Goal: Information Seeking & Learning: Understand process/instructions

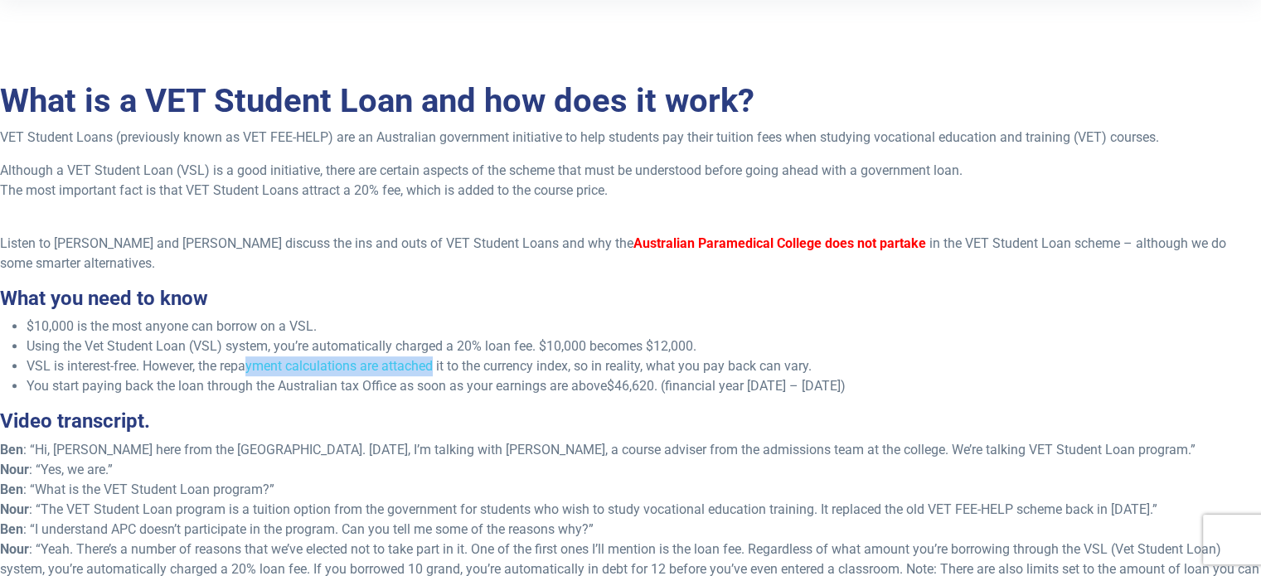
drag, startPoint x: 251, startPoint y: 341, endPoint x: 434, endPoint y: 338, distance: 183.2
click at [434, 356] on li "VSL is interest-free. However, the repayment calculations are attached it to th…" at bounding box center [644, 366] width 1234 height 20
drag, startPoint x: 658, startPoint y: 345, endPoint x: 796, endPoint y: 341, distance: 137.7
click at [796, 356] on li "VSL is interest-free. However, the repayment calculations are attached it to th…" at bounding box center [644, 366] width 1234 height 20
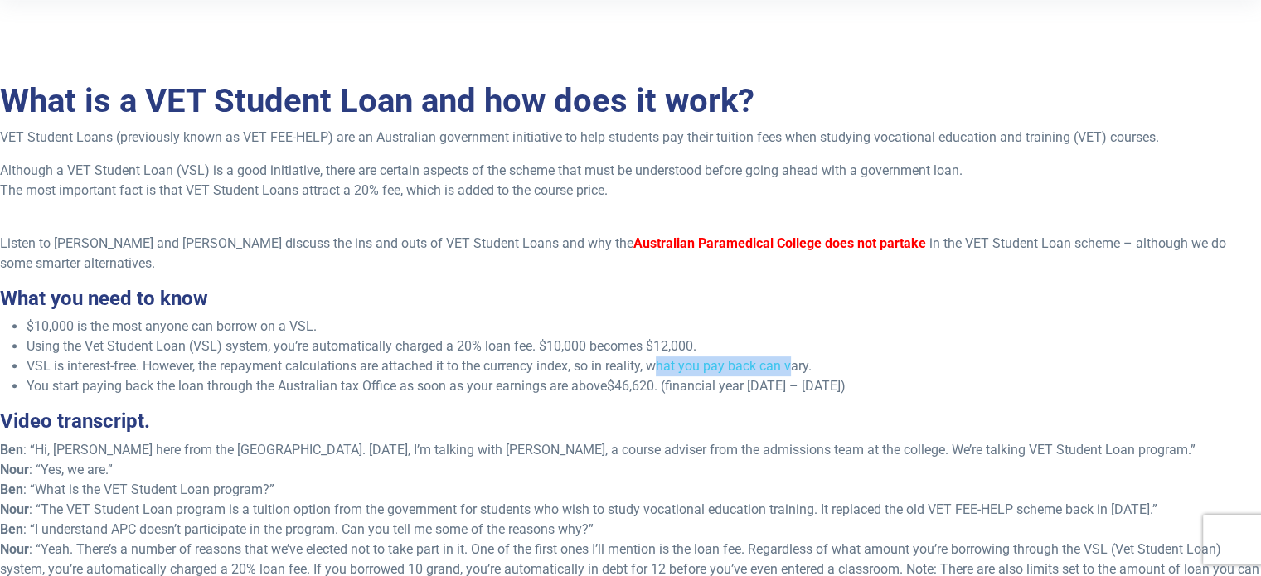
click at [796, 356] on li "VSL is interest-free. However, the repayment calculations are attached it to th…" at bounding box center [644, 366] width 1234 height 20
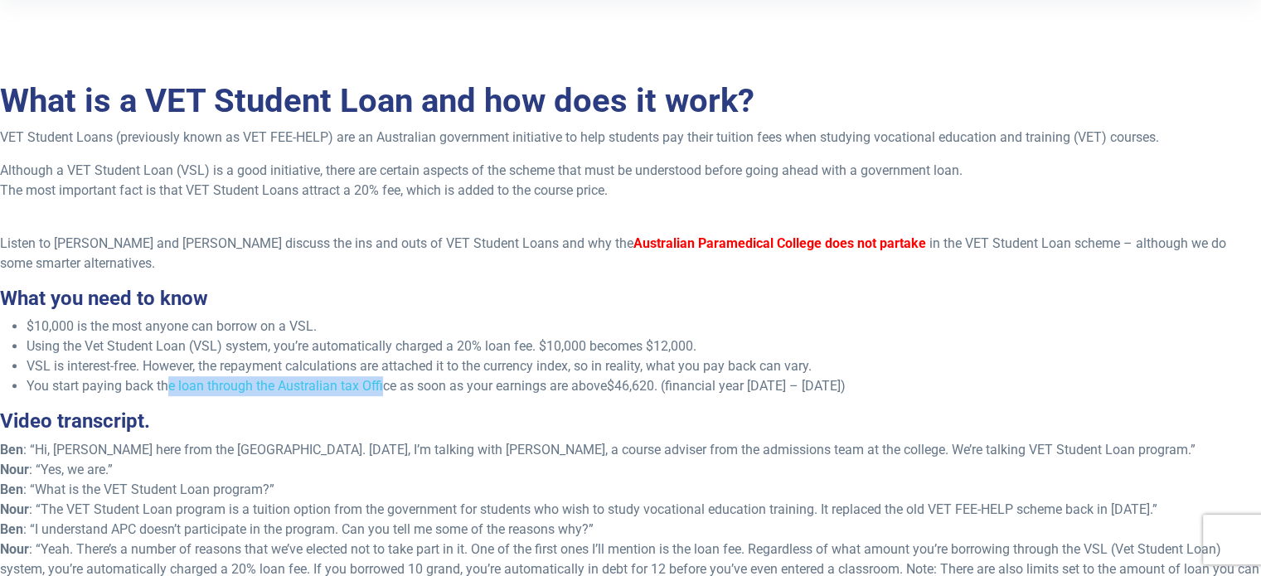
drag, startPoint x: 169, startPoint y: 370, endPoint x: 383, endPoint y: 368, distance: 213.9
click at [383, 376] on li "You start paying back the loan through the Australian tax Office as soon as you…" at bounding box center [644, 386] width 1234 height 20
drag, startPoint x: 617, startPoint y: 362, endPoint x: 657, endPoint y: 366, distance: 40.8
click at [657, 378] on span "$46,620. (financial year [DATE] – [DATE])" at bounding box center [726, 386] width 239 height 16
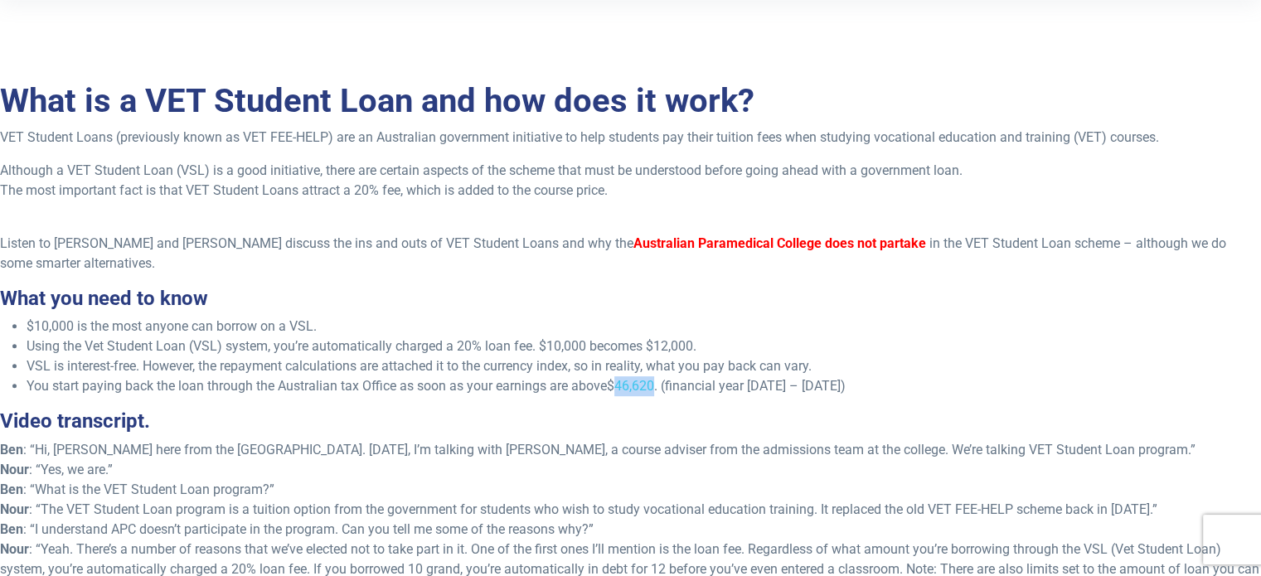
click at [657, 378] on span "$46,620. (financial year [DATE] – [DATE])" at bounding box center [726, 386] width 239 height 16
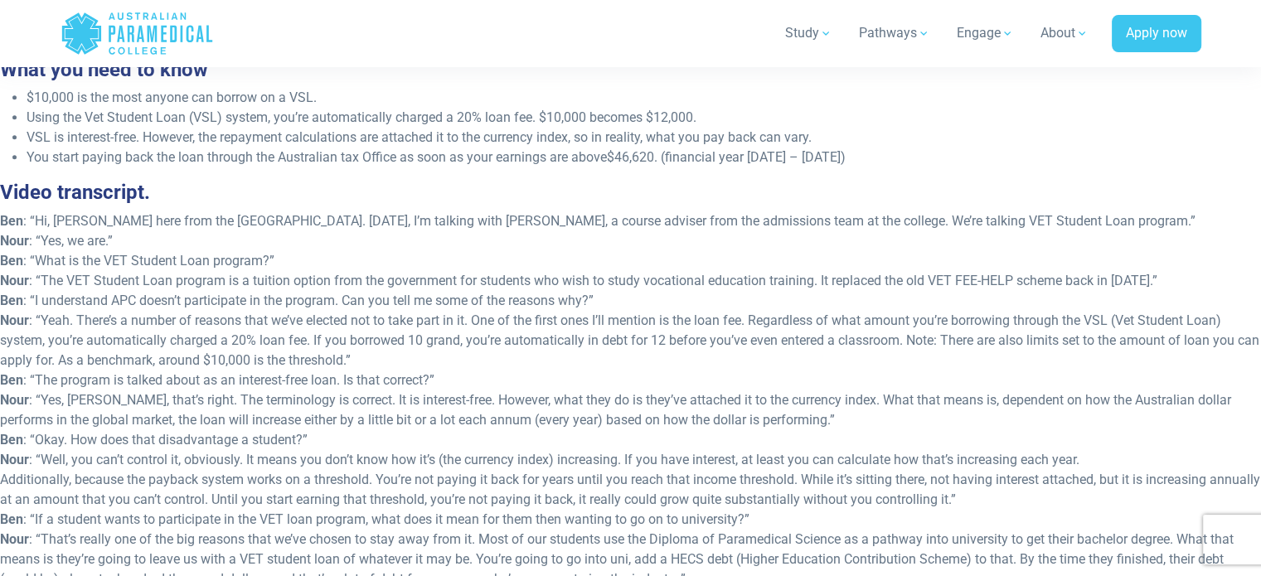
scroll to position [772, 0]
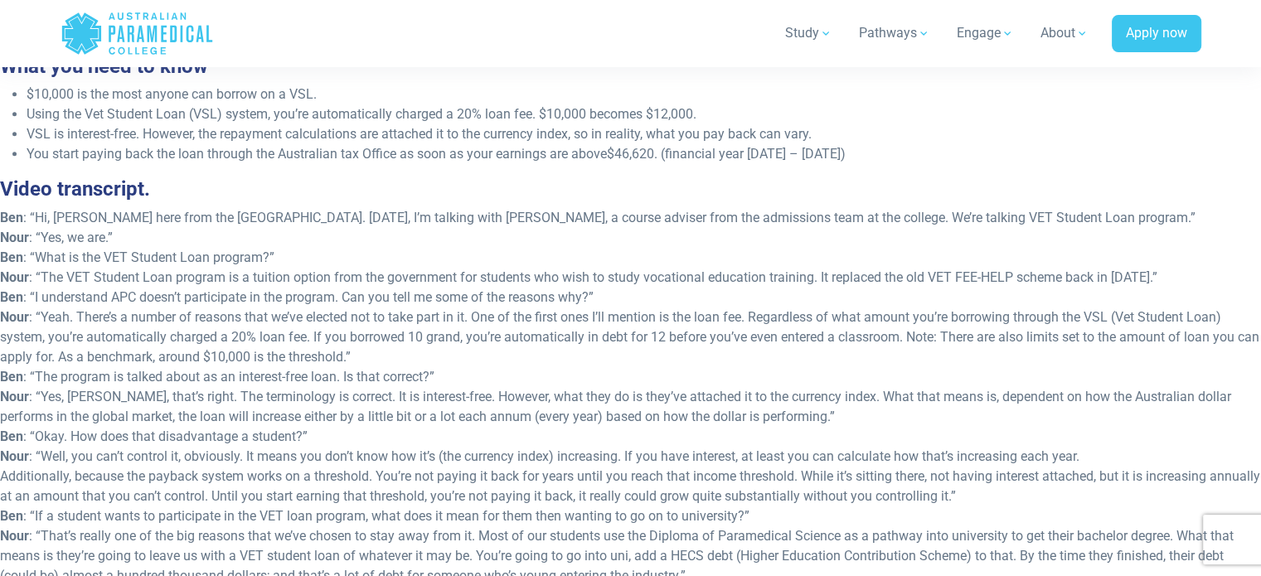
click at [525, 208] on p "Ben : “Hi, [PERSON_NAME] here from the [GEOGRAPHIC_DATA]. [DATE], I’m talking w…" at bounding box center [630, 446] width 1261 height 477
drag, startPoint x: 36, startPoint y: 239, endPoint x: 125, endPoint y: 234, distance: 89.7
click at [125, 234] on p "Ben : “Hi, [PERSON_NAME] here from the [GEOGRAPHIC_DATA]. [DATE], I’m talking w…" at bounding box center [630, 446] width 1261 height 477
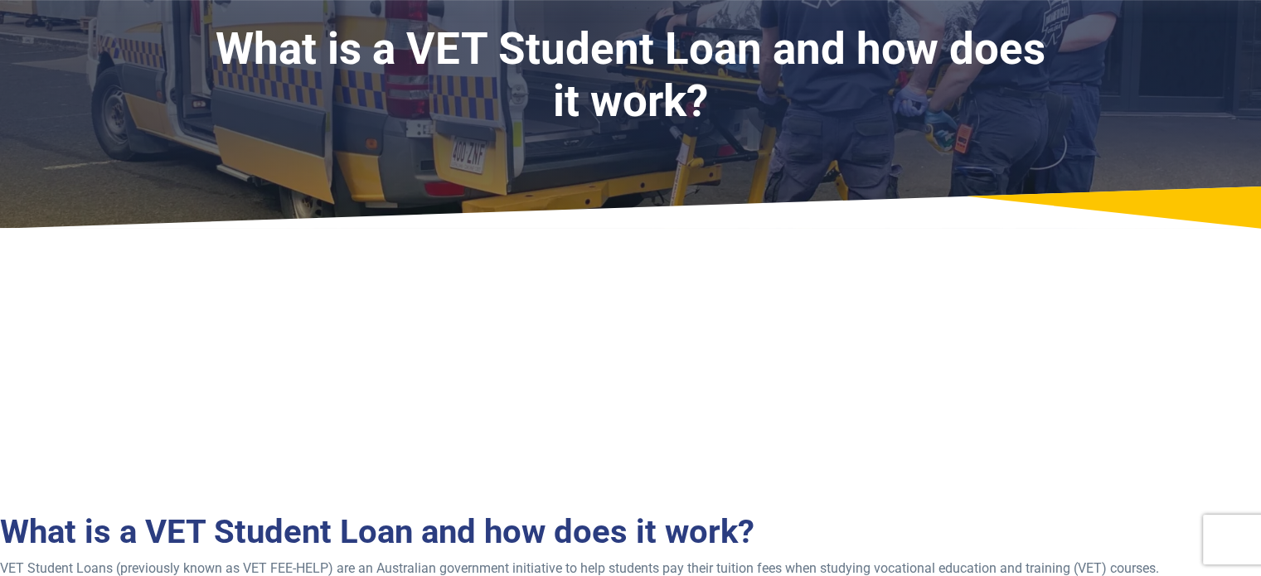
scroll to position [0, 0]
